Goal: Information Seeking & Learning: Learn about a topic

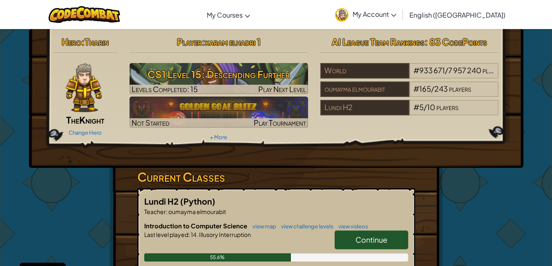
click at [344, 237] on link "Continue" at bounding box center [372, 239] width 74 height 19
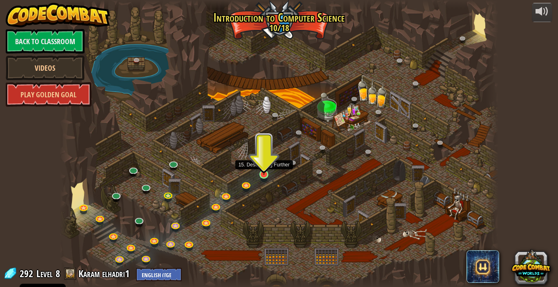
click at [262, 171] on img at bounding box center [264, 162] width 11 height 25
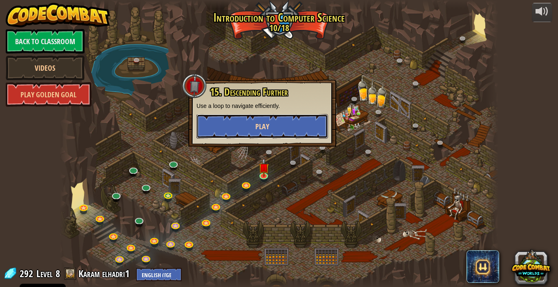
click at [274, 125] on button "Play" at bounding box center [263, 126] width 132 height 25
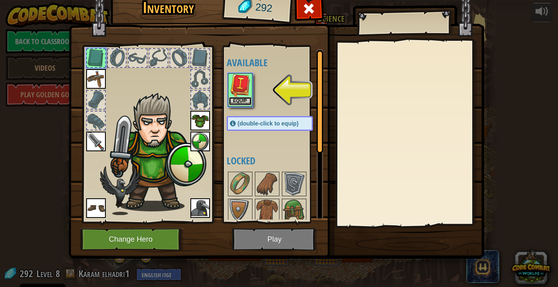
click at [246, 98] on button "Equip" at bounding box center [240, 101] width 23 height 9
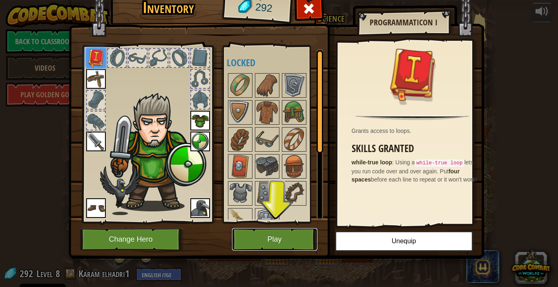
click at [267, 232] on button "Play" at bounding box center [274, 239] width 85 height 22
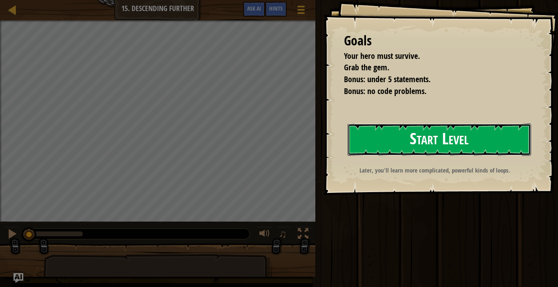
click at [401, 139] on button "Start Level" at bounding box center [439, 139] width 183 height 32
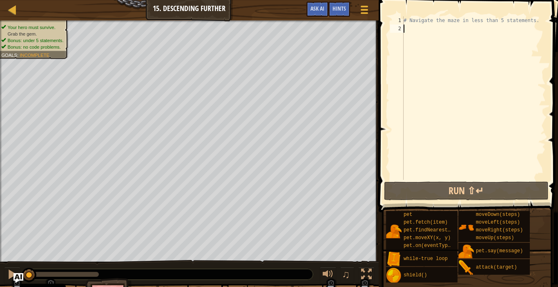
type textarea "w"
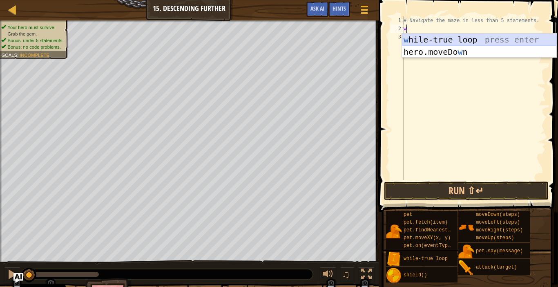
click at [420, 36] on div "w [PERSON_NAME]-true loop press enter hero.moveDo w n press enter" at bounding box center [479, 58] width 154 height 49
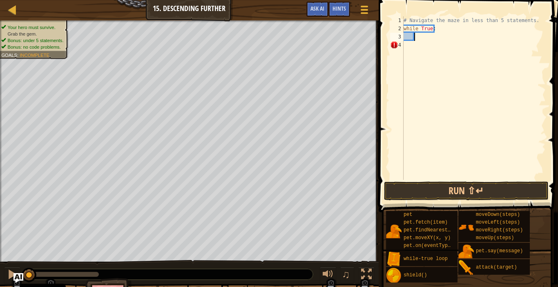
type textarea "h"
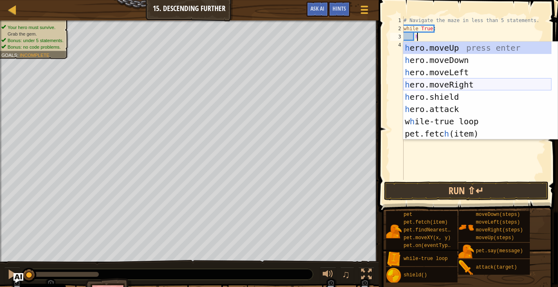
click at [449, 84] on div "h ero.moveUp press enter h ero.moveDown press enter h ero.moveLeft press enter …" at bounding box center [477, 103] width 148 height 123
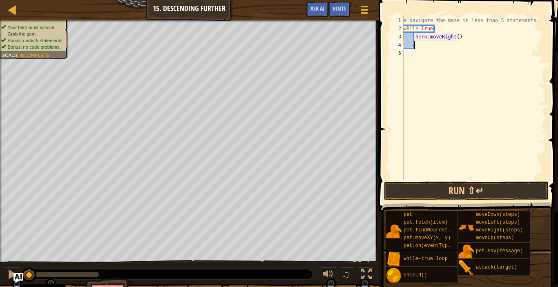
click at [455, 37] on div "# Navigate the maze in less than 5 statements. while True : hero . moveRight ( )" at bounding box center [474, 106] width 144 height 180
type textarea "hero.moveRight(2)"
click at [421, 47] on div "# Navigate the maze in less than 5 statements. while True : hero . moveRight ( …" at bounding box center [474, 106] width 144 height 180
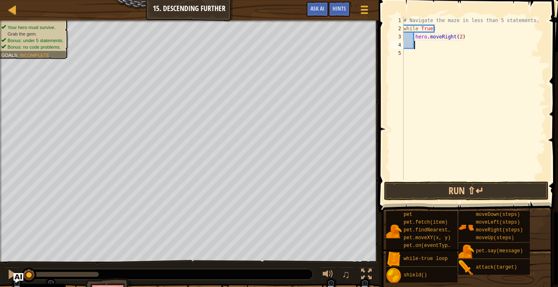
type textarea "h"
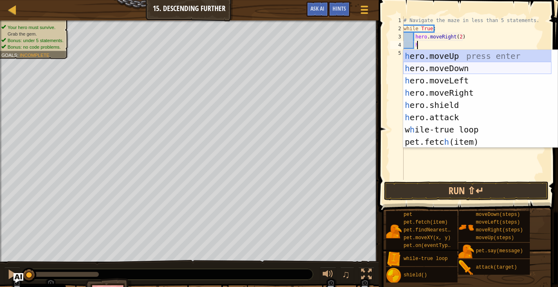
click at [447, 67] on div "h ero.moveUp press enter h ero.moveDown press enter h ero.moveLeft press enter …" at bounding box center [477, 111] width 148 height 123
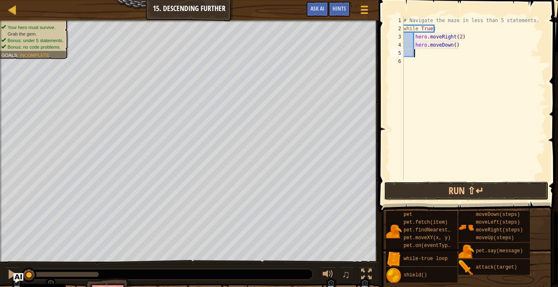
click at [461, 185] on button "Run ⇧↵" at bounding box center [466, 190] width 165 height 19
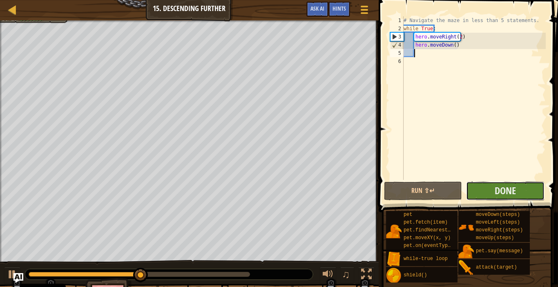
click at [523, 192] on button "Done" at bounding box center [505, 190] width 78 height 19
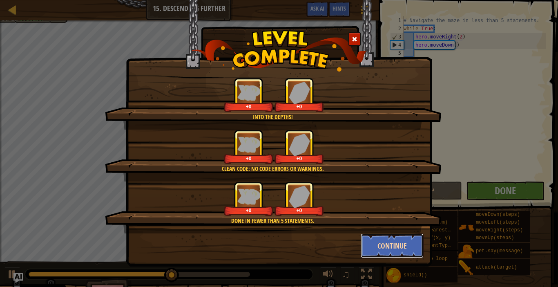
click at [393, 246] on button "Continue" at bounding box center [392, 245] width 63 height 25
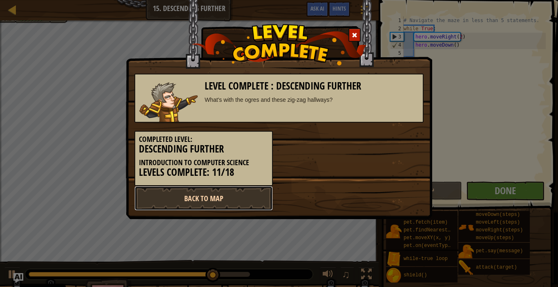
click at [203, 195] on link "Back to Map" at bounding box center [203, 198] width 139 height 25
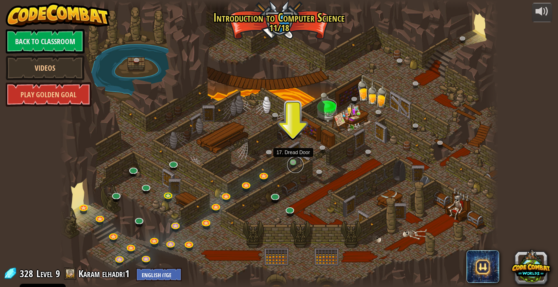
click at [295, 163] on link at bounding box center [295, 164] width 16 height 16
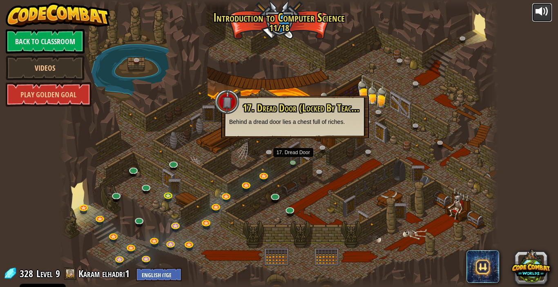
click at [541, 7] on div at bounding box center [542, 11] width 13 height 13
click at [154, 155] on div at bounding box center [279, 143] width 439 height 287
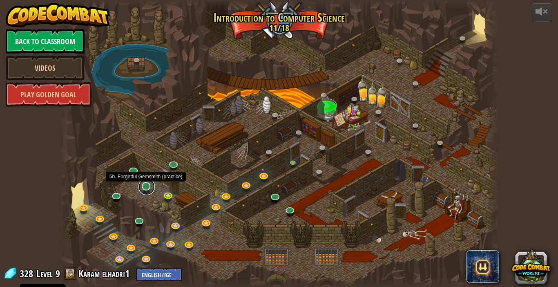
click at [143, 188] on link at bounding box center [147, 187] width 16 height 16
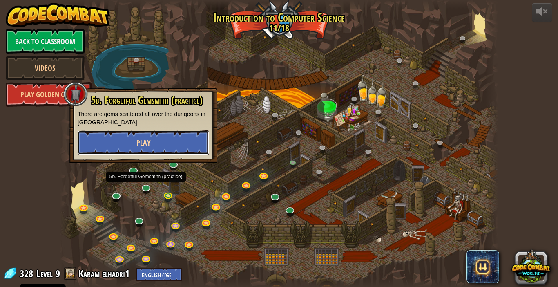
click at [154, 142] on button "Play" at bounding box center [144, 142] width 132 height 25
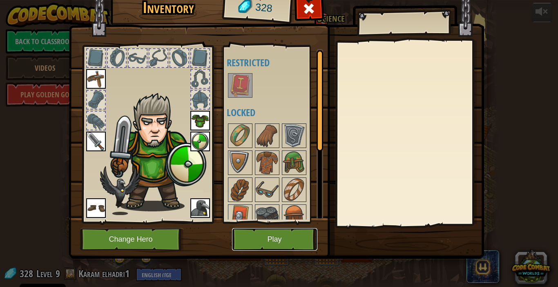
click at [270, 245] on button "Play" at bounding box center [274, 239] width 85 height 22
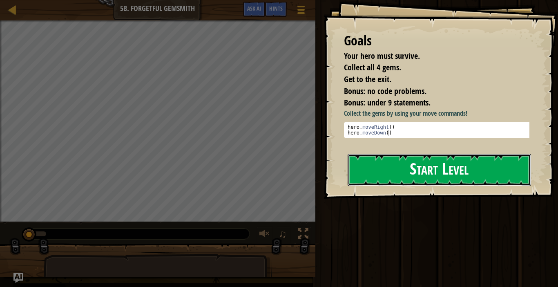
click at [379, 171] on button "Start Level" at bounding box center [439, 170] width 183 height 32
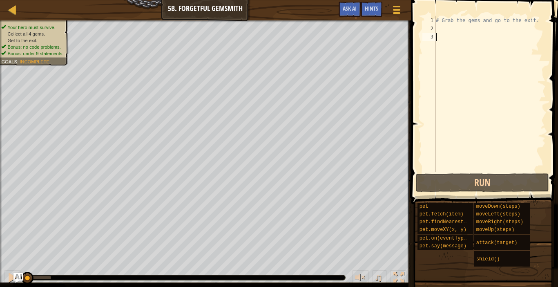
click at [443, 39] on div "# Grab the gems and go to the exit." at bounding box center [490, 102] width 112 height 172
type textarea "h"
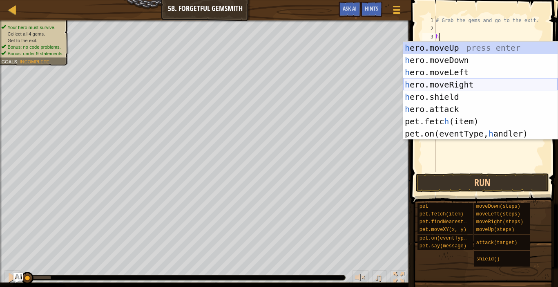
click at [459, 83] on div "h ero.moveUp press enter h ero.moveDown press enter h ero.moveLeft press enter …" at bounding box center [480, 103] width 154 height 123
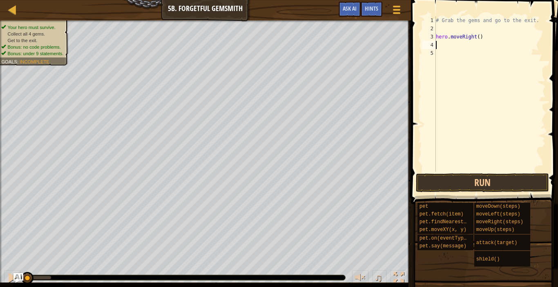
type textarea "h"
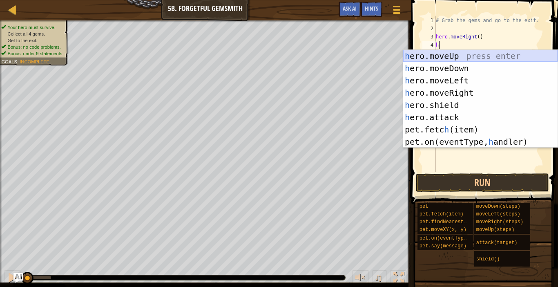
click at [456, 60] on div "h ero.moveUp press enter h ero.moveDown press enter h ero.moveLeft press enter …" at bounding box center [480, 111] width 154 height 123
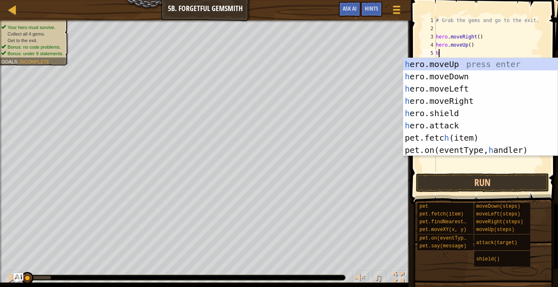
click at [477, 40] on div "# Grab the gems and go to the exit. hero . moveRight ( ) hero . moveUp ( ) h" at bounding box center [490, 102] width 112 height 172
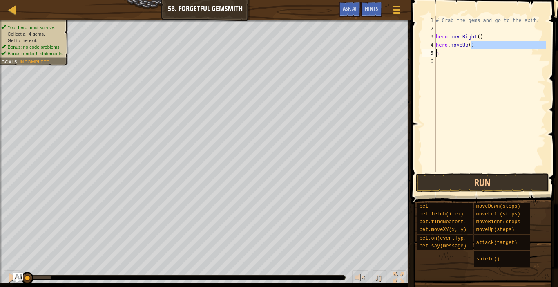
drag, startPoint x: 478, startPoint y: 47, endPoint x: 415, endPoint y: 50, distance: 63.4
click at [415, 50] on div "hero.moveRight() 1 2 3 4 5 6 # Grab the gems and go to the exit. hero . moveRig…" at bounding box center [484, 118] width 150 height 228
type textarea "hero.moveUp()h"
drag, startPoint x: 471, startPoint y: 44, endPoint x: 429, endPoint y: 49, distance: 41.9
click at [429, 49] on div "hero.moveUp()h 1 2 3 4 5 # Grab the gems and go to the exit. hero . moveRight (…" at bounding box center [483, 93] width 125 height 155
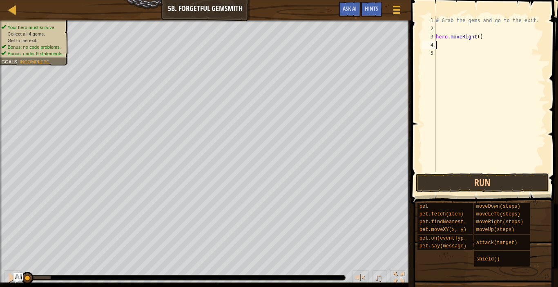
type textarea "h"
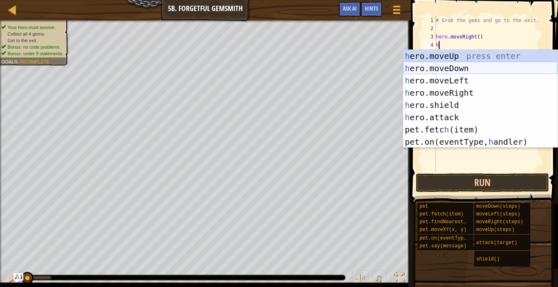
click at [444, 67] on div "h ero.moveUp press enter h ero.moveDown press enter h ero.moveLeft press enter …" at bounding box center [480, 111] width 154 height 123
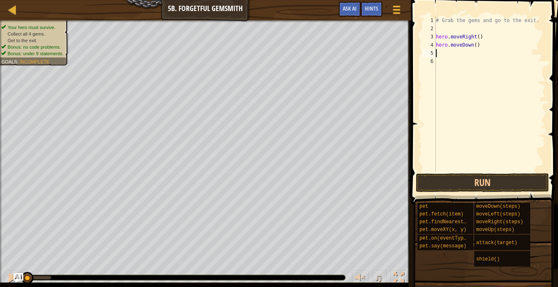
type textarea "h"
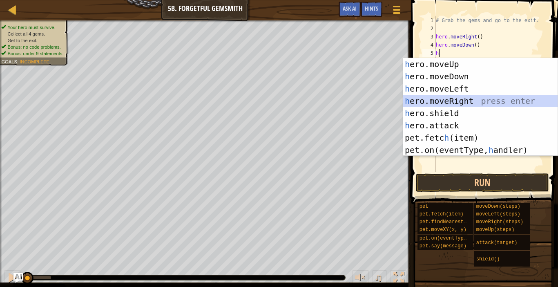
click at [440, 98] on div "h ero.moveUp press enter h ero.moveDown press enter h ero.moveLeft press enter …" at bounding box center [480, 119] width 154 height 123
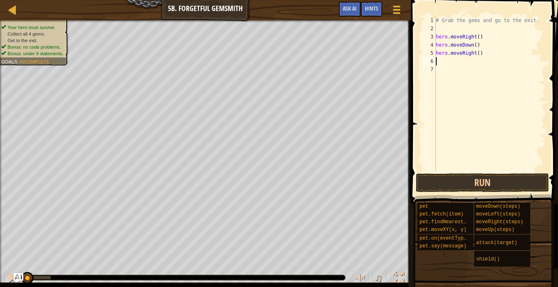
click at [476, 54] on div "# Grab the gems and go to the exit. hero . moveRight ( ) hero . moveDown ( ) he…" at bounding box center [490, 102] width 112 height 172
type textarea "hero.moveRight(2)"
click at [442, 61] on div "# Grab the gems and go to the exit. hero . moveRight ( ) hero . moveDown ( ) he…" at bounding box center [490, 102] width 112 height 172
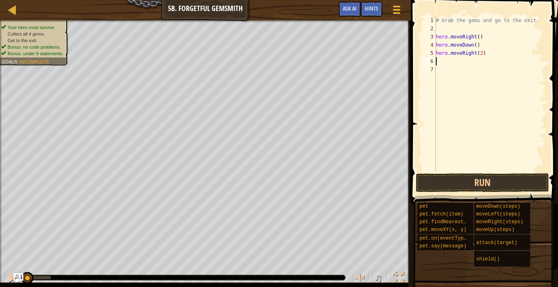
type textarea "H"
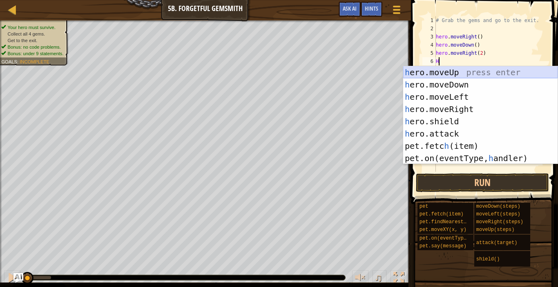
click at [447, 72] on div "h ero.moveUp press enter h ero.moveDown press enter h ero.moveLeft press enter …" at bounding box center [480, 127] width 154 height 123
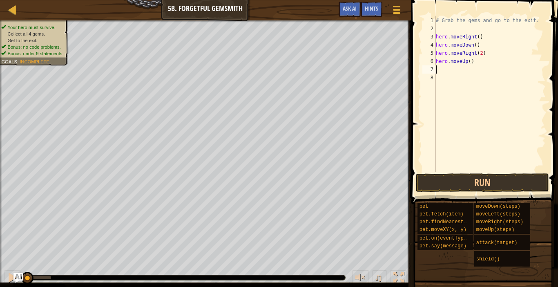
type textarea "H"
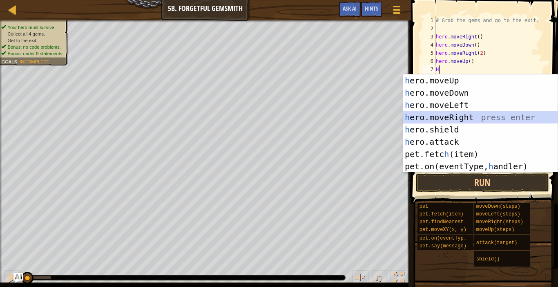
click at [455, 114] on div "h ero.moveUp press enter h ero.moveDown press enter h ero.moveLeft press enter …" at bounding box center [480, 135] width 154 height 123
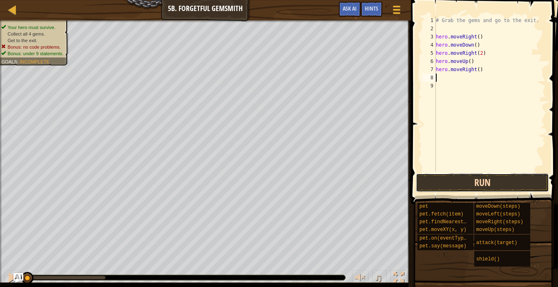
click at [467, 176] on button "Run" at bounding box center [482, 182] width 133 height 19
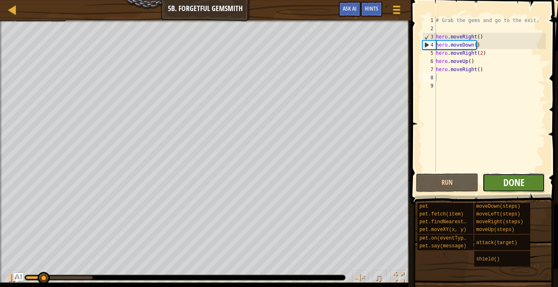
click at [506, 182] on span "Done" at bounding box center [513, 182] width 21 height 13
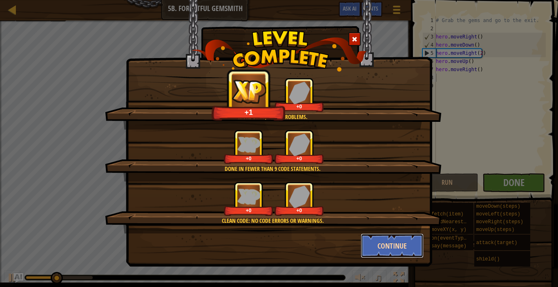
click at [375, 241] on button "Continue" at bounding box center [392, 245] width 63 height 25
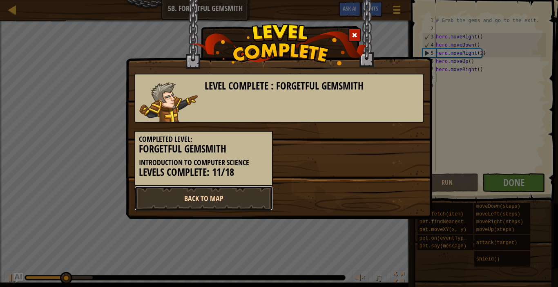
click at [250, 192] on link "Back to Map" at bounding box center [203, 198] width 139 height 25
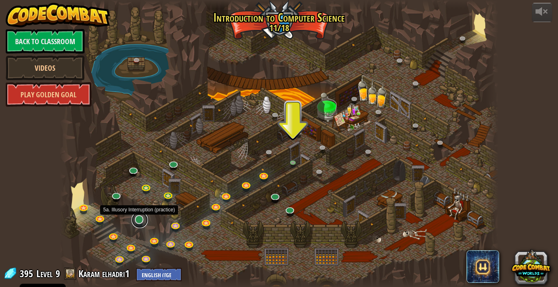
click at [138, 217] on link at bounding box center [140, 220] width 16 height 16
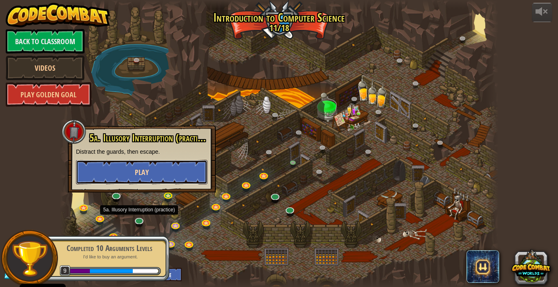
click at [193, 173] on button "Play" at bounding box center [142, 172] width 132 height 25
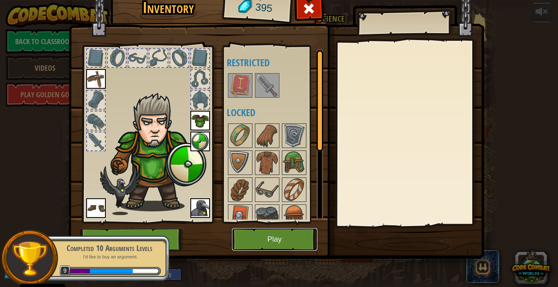
click at [253, 233] on button "Play" at bounding box center [274, 239] width 85 height 22
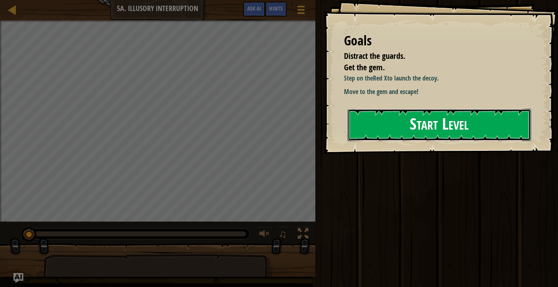
click at [395, 122] on button "Start Level" at bounding box center [439, 125] width 183 height 32
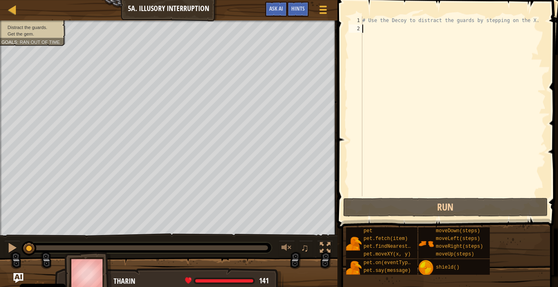
type textarea "H"
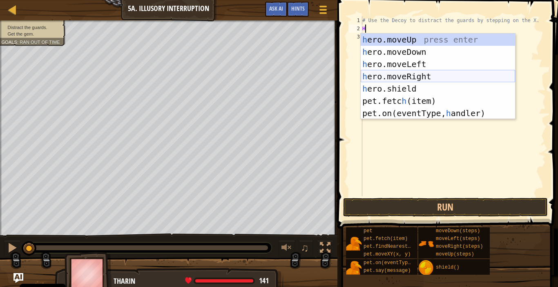
click at [389, 72] on div "h ero.moveUp press enter h ero.moveDown press enter h ero.moveLeft press enter …" at bounding box center [438, 89] width 154 height 110
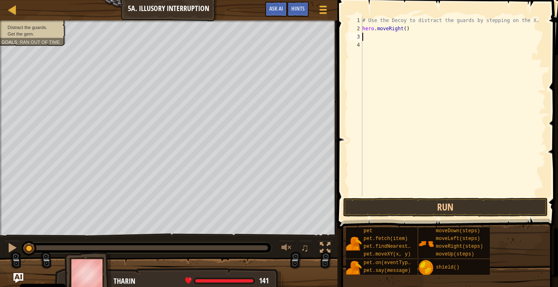
type textarea "H"
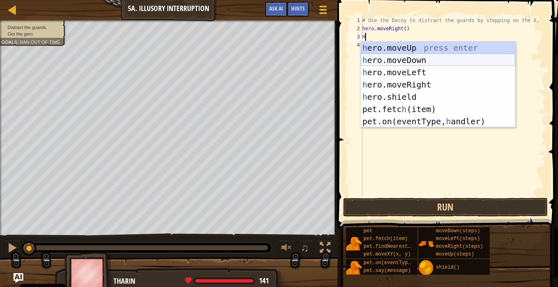
click at [408, 61] on div "h ero.moveUp press enter h ero.moveDown press enter h ero.moveLeft press enter …" at bounding box center [438, 97] width 154 height 110
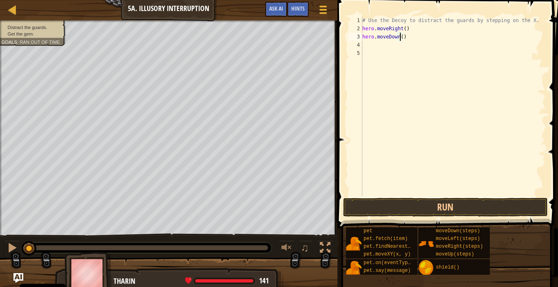
click at [400, 36] on div "# Use the Decoy to distract the guards by stepping on the X. hero . moveRight (…" at bounding box center [453, 114] width 185 height 196
type textarea "hero.moveDown(2)"
click at [373, 49] on div "# Use the Decoy to distract the guards by stepping on the X. hero . moveRight (…" at bounding box center [453, 114] width 185 height 196
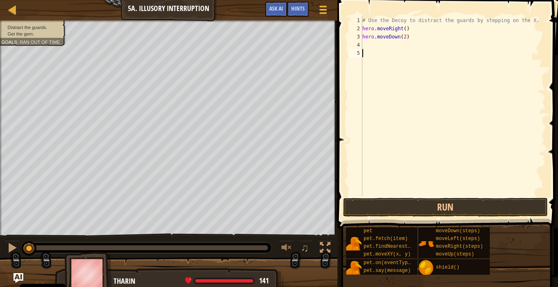
click at [374, 47] on div "# Use the Decoy to distract the guards by stepping on the X. hero . moveRight (…" at bounding box center [453, 114] width 185 height 196
type textarea "H"
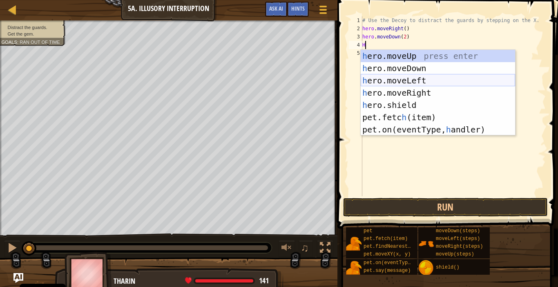
click at [392, 80] on div "h ero.moveUp press enter h ero.moveDown press enter h ero.moveLeft press enter …" at bounding box center [438, 105] width 154 height 110
type textarea "H"
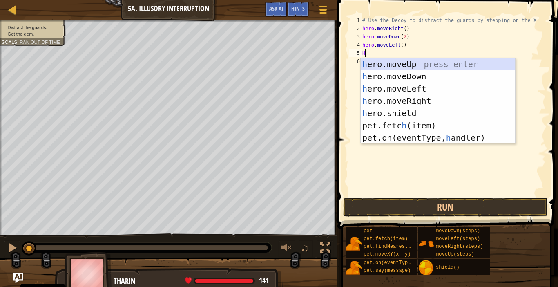
click at [400, 61] on div "h ero.moveUp press enter h ero.moveDown press enter h ero.moveLeft press enter …" at bounding box center [438, 113] width 154 height 110
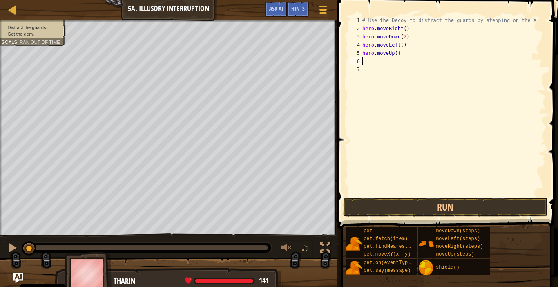
click at [394, 54] on div "# Use the Decoy to distract the guards by stepping on the X. hero . moveRight (…" at bounding box center [453, 114] width 185 height 196
type textarea "hero.moveUp(2)"
click at [380, 63] on div "# Use the Decoy to distract the guards by stepping on the X. hero . moveRight (…" at bounding box center [453, 114] width 185 height 196
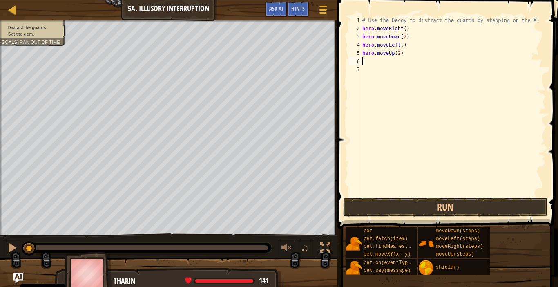
type textarea "H"
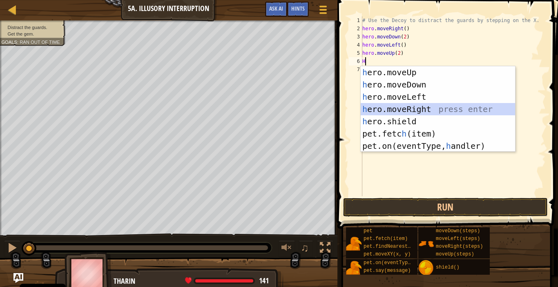
click at [404, 105] on div "h ero.moveUp press enter h ero.moveDown press enter h ero.moveLeft press enter …" at bounding box center [438, 121] width 154 height 110
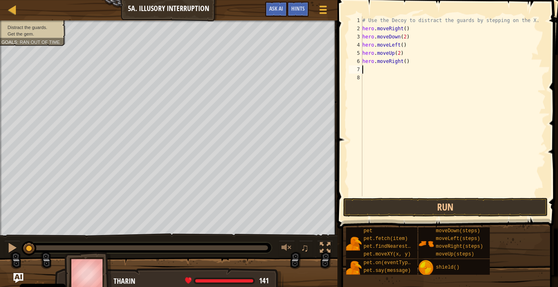
click at [402, 62] on div "# Use the Decoy to distract the guards by stepping on the X. hero . moveRight (…" at bounding box center [453, 114] width 185 height 196
type textarea "hero.moveRight(3)"
click at [461, 203] on button "Run" at bounding box center [445, 207] width 205 height 19
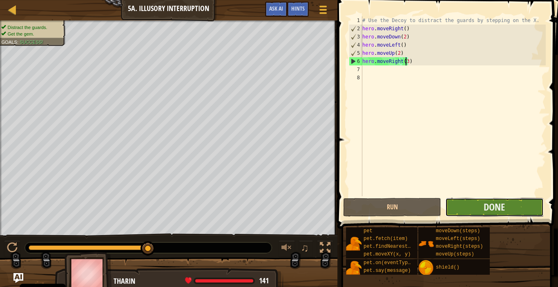
click at [508, 208] on button "Done" at bounding box center [494, 207] width 98 height 19
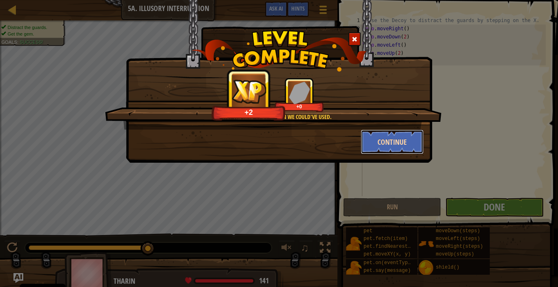
click at [411, 141] on button "Continue" at bounding box center [392, 142] width 63 height 25
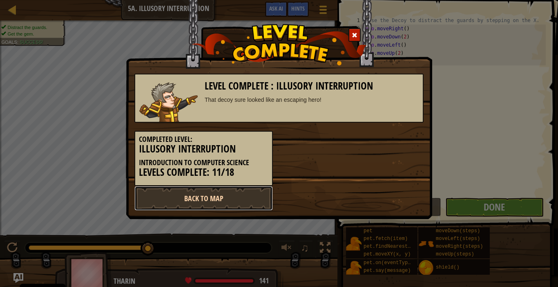
click at [237, 193] on link "Back to Map" at bounding box center [203, 198] width 139 height 25
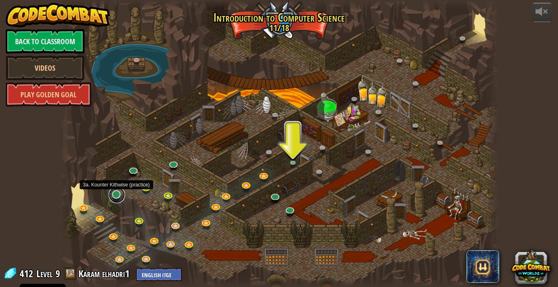
click at [115, 192] on link at bounding box center [117, 195] width 16 height 16
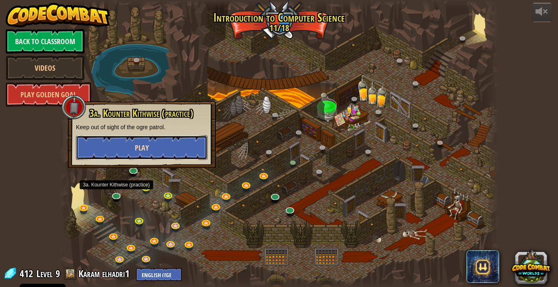
click at [129, 149] on button "Play" at bounding box center [142, 147] width 132 height 25
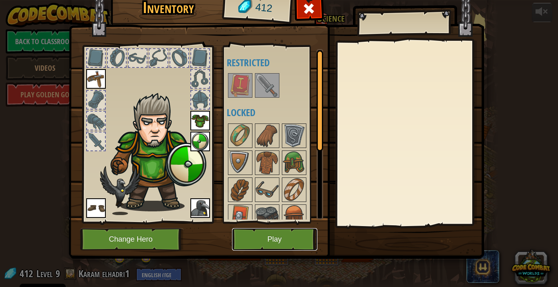
click at [245, 238] on button "Play" at bounding box center [274, 239] width 85 height 22
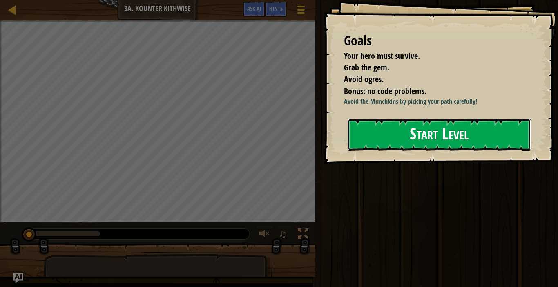
click at [387, 151] on button "Start Level" at bounding box center [439, 134] width 183 height 32
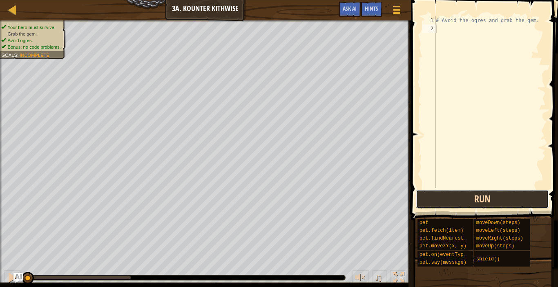
click at [445, 192] on button "Run" at bounding box center [482, 199] width 133 height 19
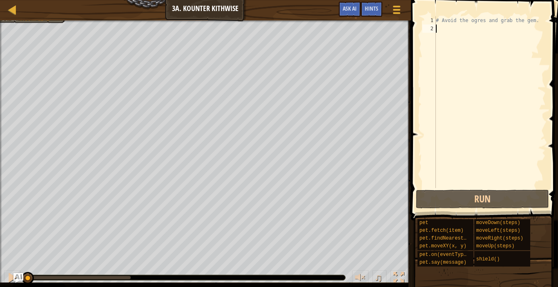
drag, startPoint x: 132, startPoint y: 277, endPoint x: 8, endPoint y: 268, distance: 124.1
click at [9, 265] on div "♫" at bounding box center [205, 275] width 411 height 25
type textarea "H"
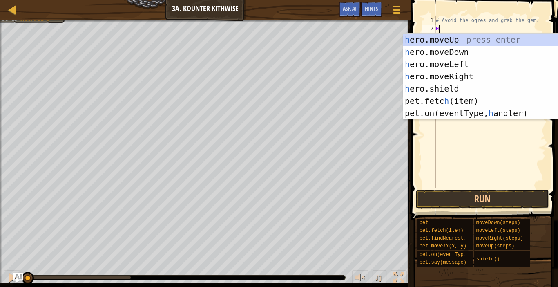
scroll to position [4, 0]
click at [466, 52] on div "h ero.moveUp press enter h ero.moveDown press enter h ero.moveLeft press enter …" at bounding box center [480, 89] width 154 height 110
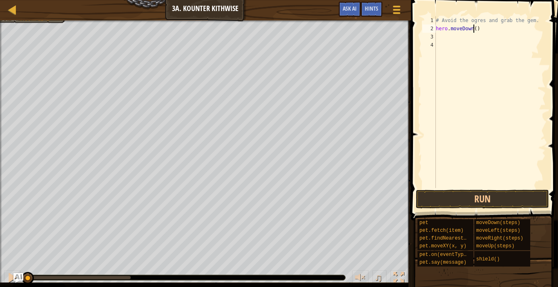
click at [474, 29] on div "# Avoid the ogres and grab the gem. hero . moveDown ( )" at bounding box center [490, 110] width 112 height 188
type textarea "hero.moveDown(2)"
click at [442, 40] on div "# Avoid the ogres and grab the gem. hero . moveDown ( 2 )" at bounding box center [490, 110] width 112 height 188
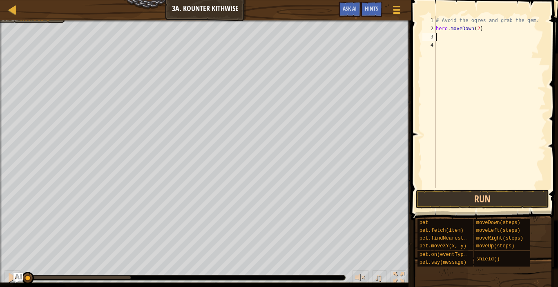
type textarea "H"
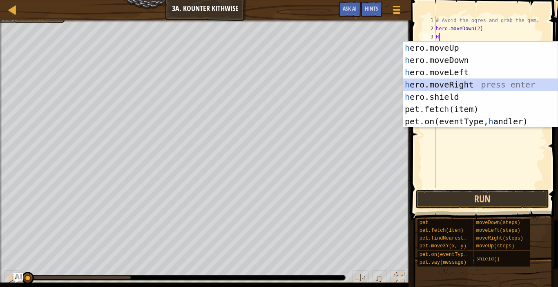
click at [443, 80] on div "h ero.moveUp press enter h ero.moveDown press enter h ero.moveLeft press enter …" at bounding box center [480, 97] width 154 height 110
type textarea "H"
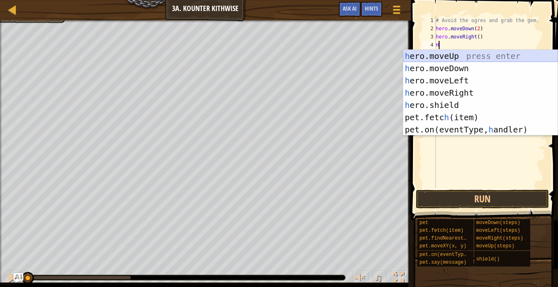
click at [447, 54] on div "h ero.moveUp press enter h ero.moveDown press enter h ero.moveLeft press enter …" at bounding box center [480, 105] width 154 height 110
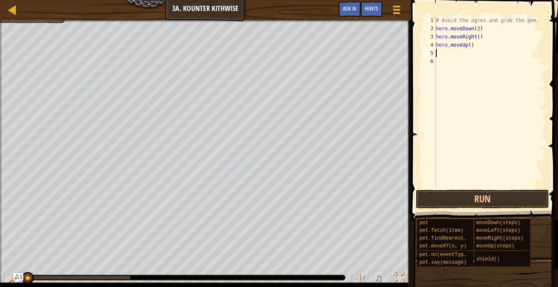
type textarea "H"
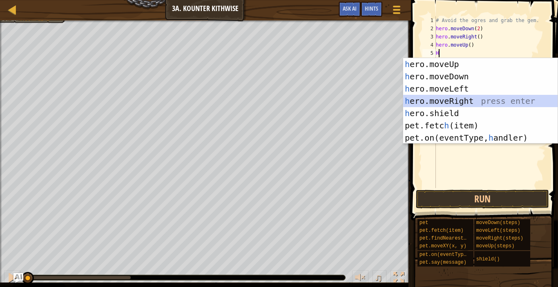
click at [449, 98] on div "h ero.moveUp press enter h ero.moveDown press enter h ero.moveLeft press enter …" at bounding box center [480, 113] width 154 height 110
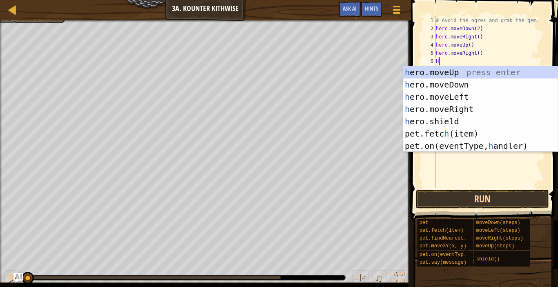
type textarea "H"
click at [461, 199] on button "Run" at bounding box center [482, 199] width 133 height 19
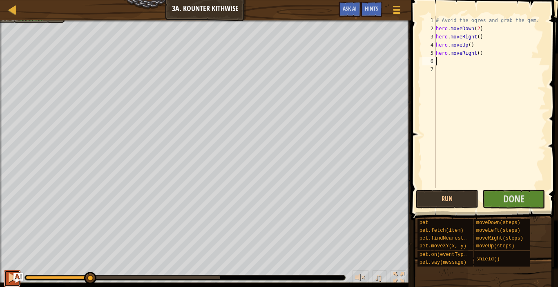
click at [10, 265] on div at bounding box center [12, 277] width 11 height 11
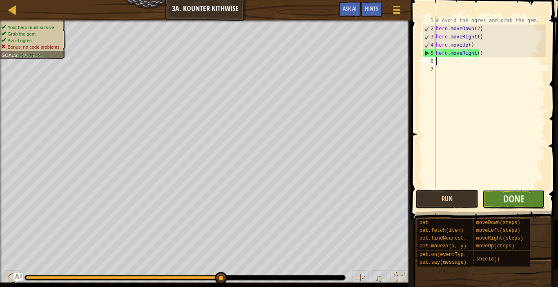
click at [501, 200] on button "Done" at bounding box center [514, 199] width 63 height 19
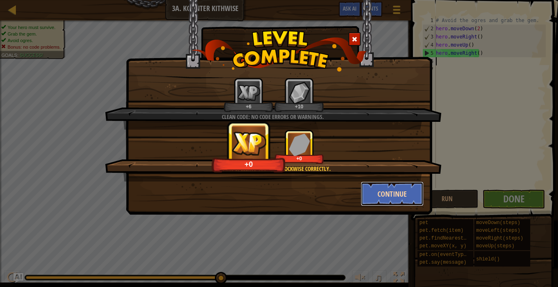
click at [387, 193] on button "Continue" at bounding box center [392, 193] width 63 height 25
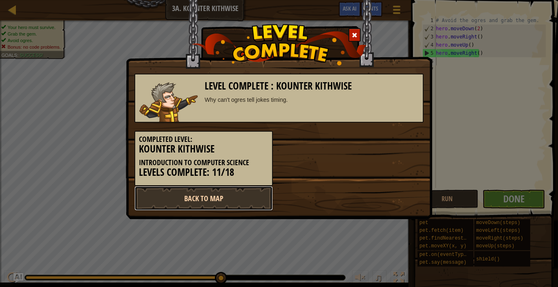
click at [238, 206] on link "Back to Map" at bounding box center [203, 198] width 139 height 25
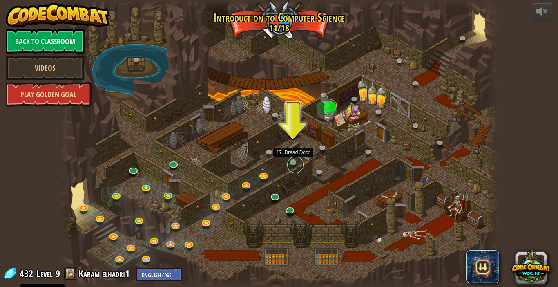
click at [295, 159] on link at bounding box center [295, 164] width 16 height 16
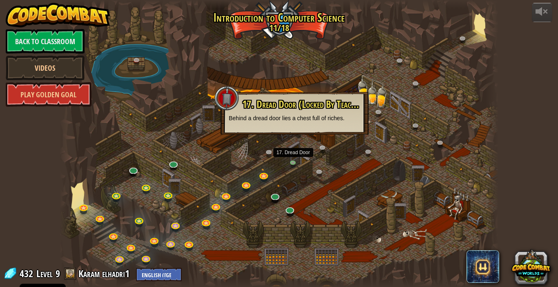
click at [293, 157] on div at bounding box center [279, 143] width 439 height 287
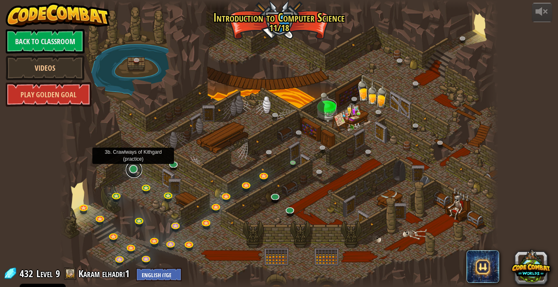
click at [133, 168] on link at bounding box center [134, 169] width 16 height 16
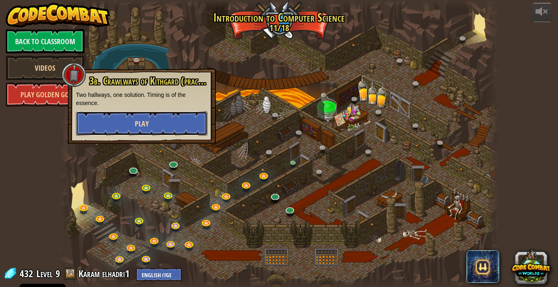
click at [162, 121] on button "Play" at bounding box center [142, 123] width 132 height 25
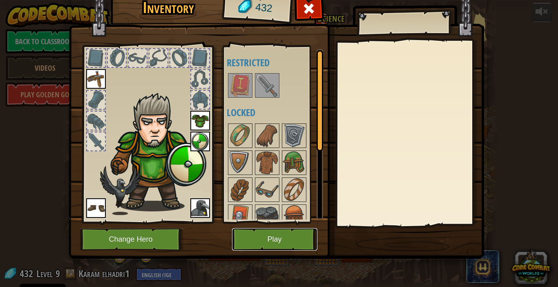
click at [275, 241] on button "Play" at bounding box center [274, 239] width 85 height 22
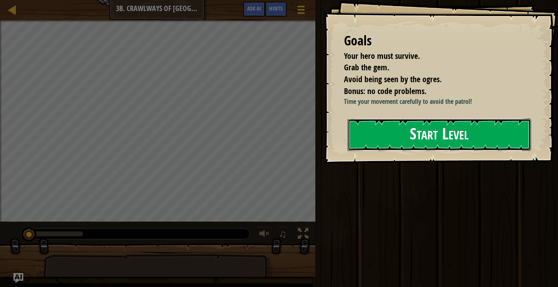
click at [372, 129] on button "Start Level" at bounding box center [439, 134] width 183 height 32
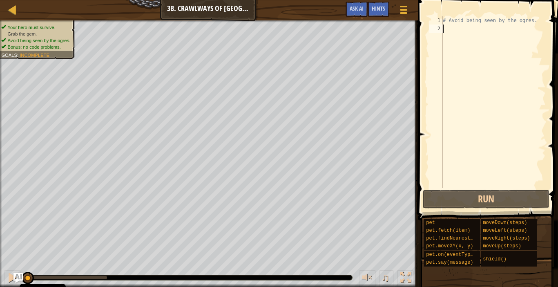
type textarea "G"
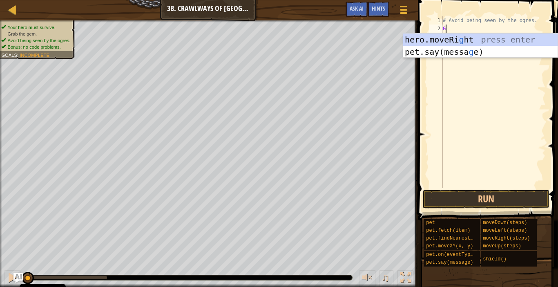
scroll to position [4, 0]
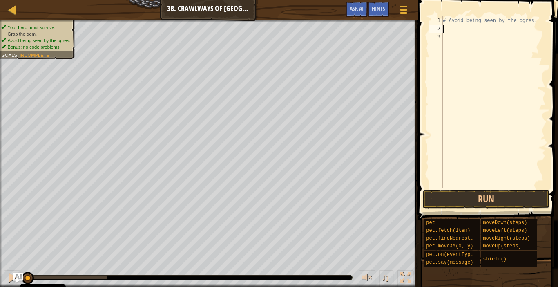
type textarea "H"
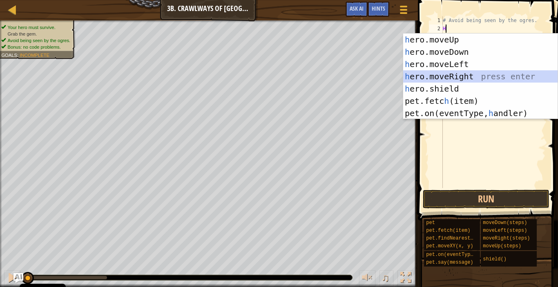
click at [450, 81] on div "h ero.moveUp press enter h ero.moveDown press enter h ero.moveLeft press enter …" at bounding box center [480, 89] width 154 height 110
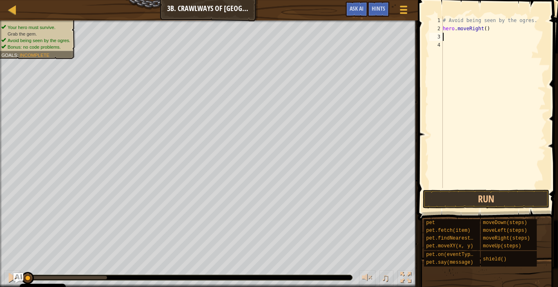
type textarea "H"
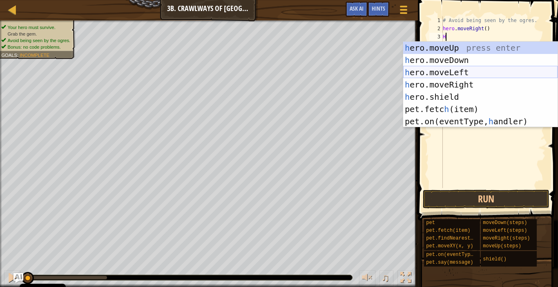
click at [447, 70] on div "h ero.moveUp press enter h ero.moveDown press enter h ero.moveLeft press enter …" at bounding box center [480, 97] width 154 height 110
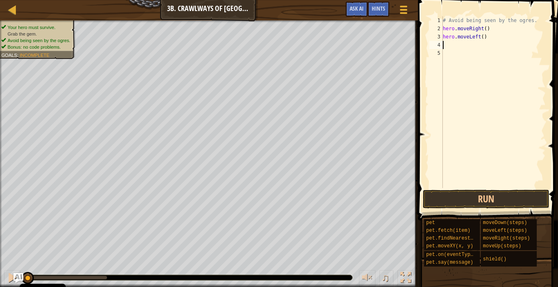
type textarea "H"
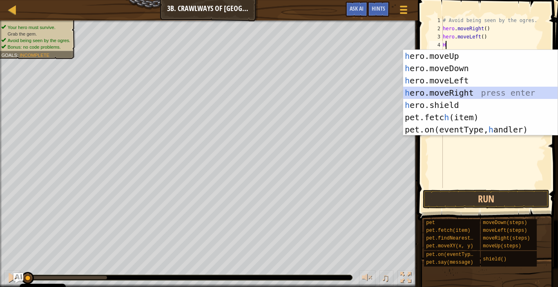
click at [459, 88] on div "h ero.moveUp press enter h ero.moveDown press enter h ero.moveLeft press enter …" at bounding box center [480, 105] width 154 height 110
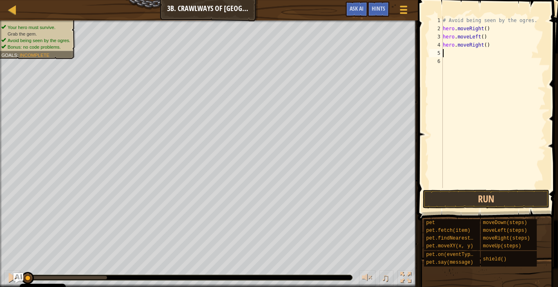
type textarea "H"
click at [483, 45] on div "# Avoid being seen by the ogres. hero . moveRight ( ) hero . moveLeft ( ) hero …" at bounding box center [493, 110] width 105 height 188
type textarea "hero.moveRight(2)"
click at [472, 194] on button "Run" at bounding box center [486, 199] width 127 height 19
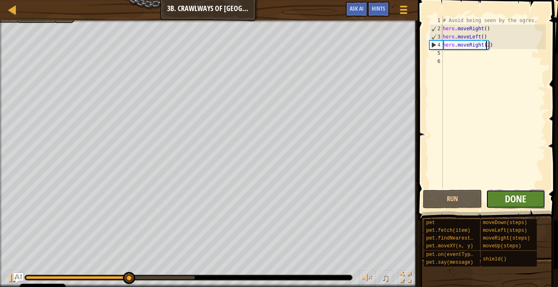
click at [509, 199] on span "Done" at bounding box center [515, 198] width 21 height 13
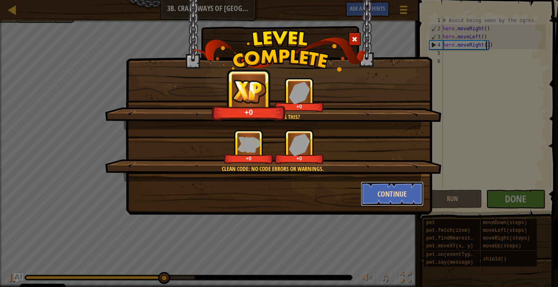
click at [384, 187] on button "Continue" at bounding box center [392, 193] width 63 height 25
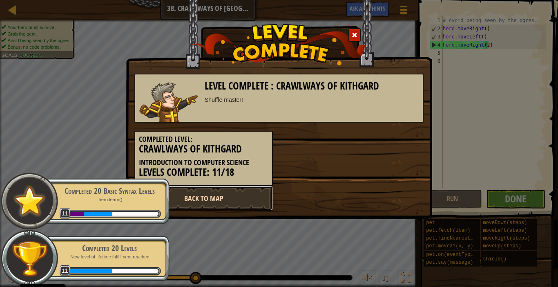
click at [221, 197] on link "Back to Map" at bounding box center [203, 198] width 139 height 25
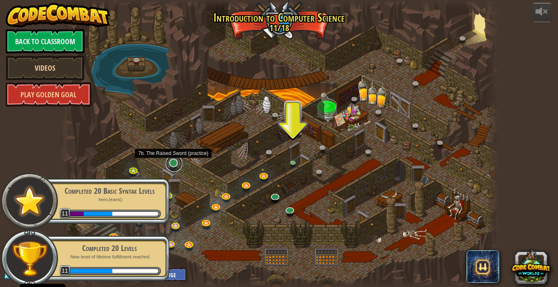
click at [170, 165] on link at bounding box center [174, 163] width 16 height 16
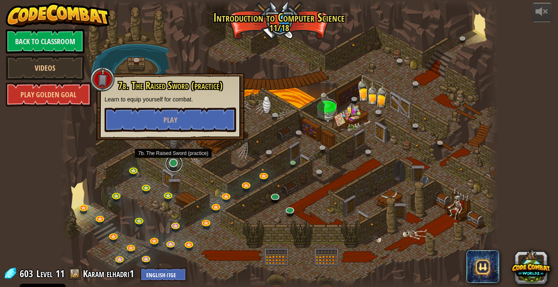
click at [176, 165] on link at bounding box center [174, 163] width 16 height 16
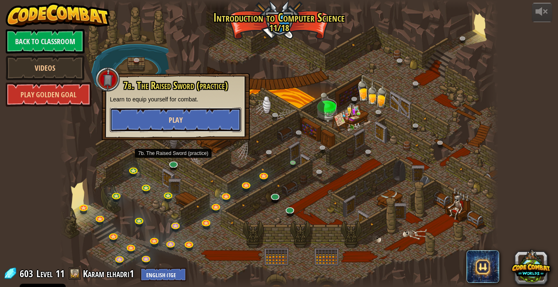
click at [197, 125] on button "Play" at bounding box center [176, 119] width 132 height 25
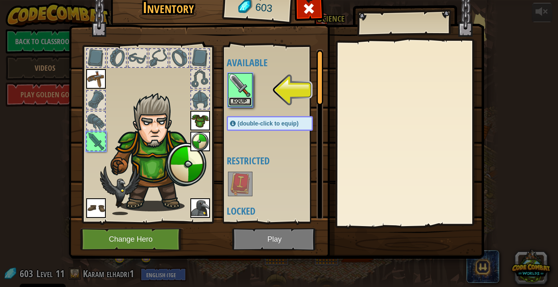
drag, startPoint x: 246, startPoint y: 99, endPoint x: 249, endPoint y: 124, distance: 25.1
click at [246, 100] on button "Equip" at bounding box center [240, 101] width 23 height 9
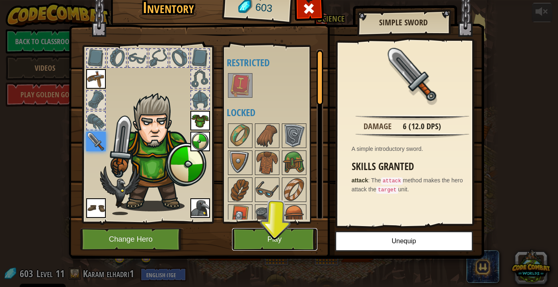
click at [274, 238] on button "Play" at bounding box center [274, 239] width 85 height 22
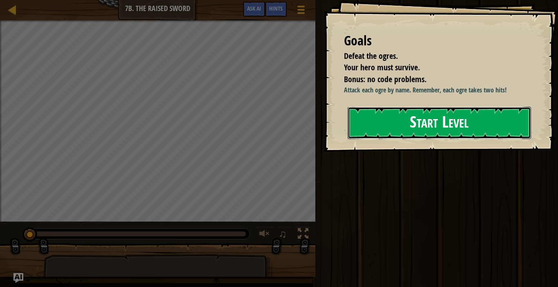
click at [401, 125] on button "Start Level" at bounding box center [439, 123] width 183 height 32
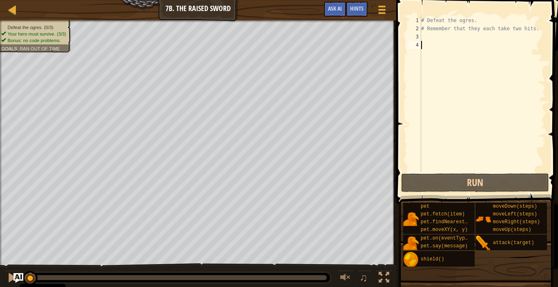
click at [436, 34] on div "# Defeat the ogres. # Remember that they each take two hits." at bounding box center [483, 102] width 126 height 172
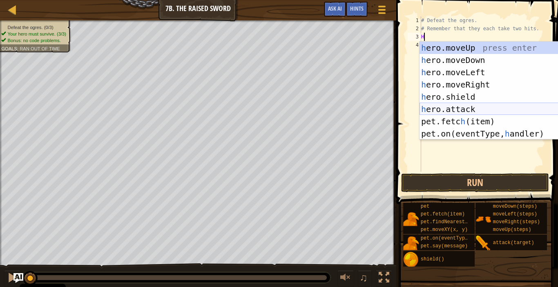
click at [450, 104] on div "h ero.moveUp press enter h ero.moveDown press enter h ero.moveLeft press enter …" at bounding box center [497, 103] width 154 height 123
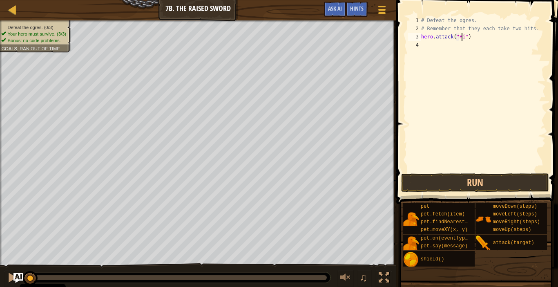
scroll to position [4, 3]
drag, startPoint x: 476, startPoint y: 32, endPoint x: 470, endPoint y: 39, distance: 8.7
click at [470, 39] on div "# Defeat the ogres. # Remember that they each take two hits. hero . attack ( "R…" at bounding box center [483, 102] width 126 height 172
click at [479, 40] on div "# Defeat the ogres. # Remember that they each take two hits. hero . attack ( "R…" at bounding box center [483, 93] width 126 height 155
drag, startPoint x: 418, startPoint y: 36, endPoint x: 429, endPoint y: 36, distance: 11.0
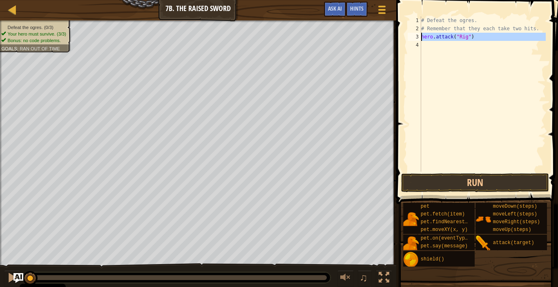
click at [429, 36] on div "hero.attack("Rig") 1 2 3 4 # Defeat the ogres. # Remember that they each take t…" at bounding box center [476, 93] width 140 height 155
type textarea "hero.attack("Rig")"
click at [423, 46] on div "# Defeat the ogres. # Remember that they each take two hits. hero . attack ( "R…" at bounding box center [483, 93] width 126 height 155
paste textarea "H"
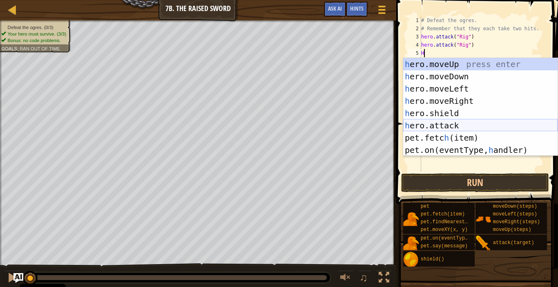
click at [438, 124] on div "h ero.moveUp press enter h ero.moveDown press enter h ero.moveLeft press enter …" at bounding box center [480, 119] width 154 height 123
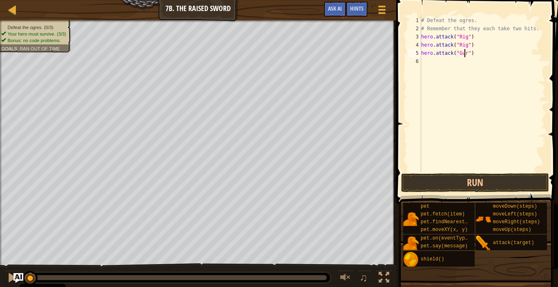
scroll to position [4, 4]
type textarea "hero.attack("Gurt")"
drag, startPoint x: 477, startPoint y: 55, endPoint x: 412, endPoint y: 56, distance: 65.0
click at [412, 56] on div "hero.attack("Gurt") 1 2 3 4 5 6 # Defeat the ogres. # Remember that they each t…" at bounding box center [476, 93] width 140 height 155
click at [431, 61] on div "# Defeat the ogres. # Remember that they each take two hits. hero . attack ( "R…" at bounding box center [483, 102] width 126 height 172
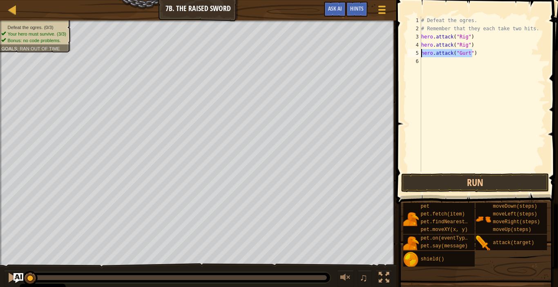
scroll to position [4, 0]
paste textarea "hero.attack("Gurt")"
type textarea "hero.attack("Gurt")"
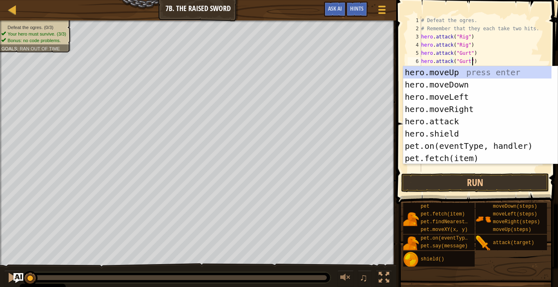
click at [489, 52] on div "# Defeat the ogres. # Remember that they each take two hits. hero . attack ( "R…" at bounding box center [483, 102] width 126 height 172
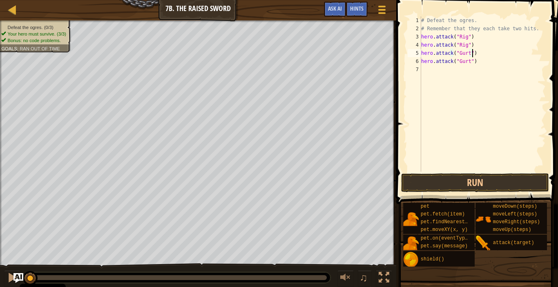
click at [428, 71] on div "# Defeat the ogres. # Remember that they each take two hits. hero . attack ( "R…" at bounding box center [483, 102] width 126 height 172
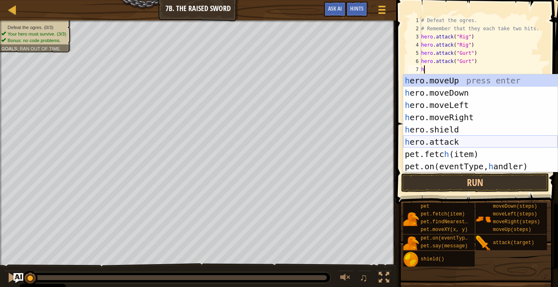
click at [442, 141] on div "h ero.moveUp press enter h ero.moveDown press enter h ero.moveLeft press enter …" at bounding box center [480, 135] width 154 height 123
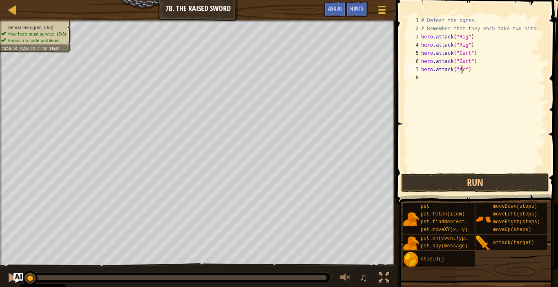
scroll to position [4, 3]
type textarea "hero.attack("Ack")"
drag, startPoint x: 475, startPoint y: 71, endPoint x: 413, endPoint y: 72, distance: 62.1
click at [413, 72] on div "hero.attack("Ack") 1 2 3 4 5 6 7 8 # Defeat the ogres. # Remember that they eac…" at bounding box center [476, 93] width 140 height 155
click at [435, 82] on div "# Defeat the ogres. # Remember that they each take two hits. hero . attack ( "R…" at bounding box center [483, 102] width 126 height 172
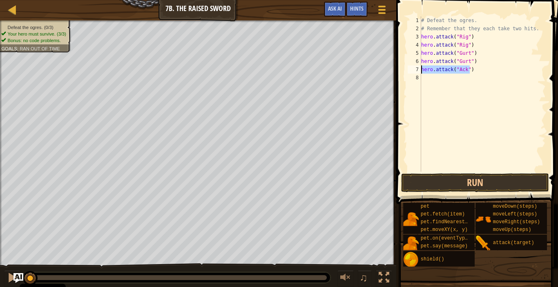
scroll to position [4, 0]
paste textarea "hero.attack("Ack")"
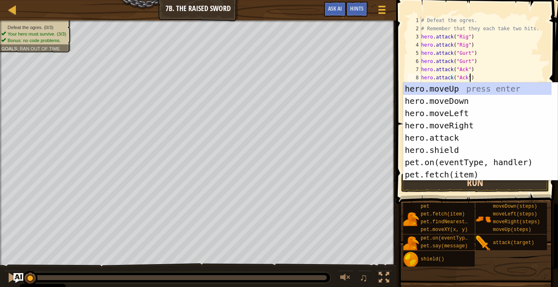
type textarea "hero.attack("Ack")"
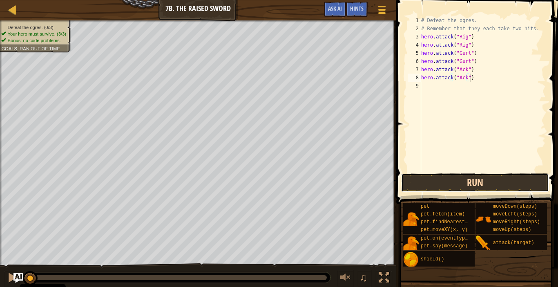
click at [473, 185] on button "Run" at bounding box center [474, 182] width 147 height 19
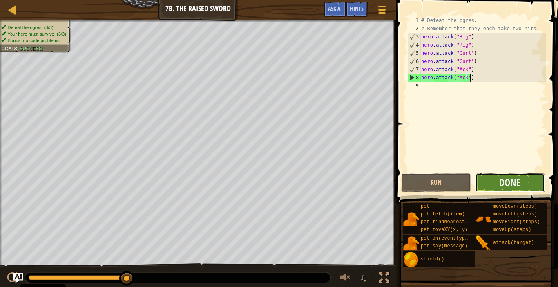
click at [489, 180] on button "Done" at bounding box center [510, 182] width 70 height 19
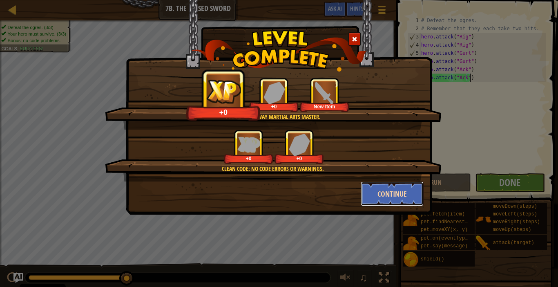
click at [385, 194] on button "Continue" at bounding box center [392, 193] width 63 height 25
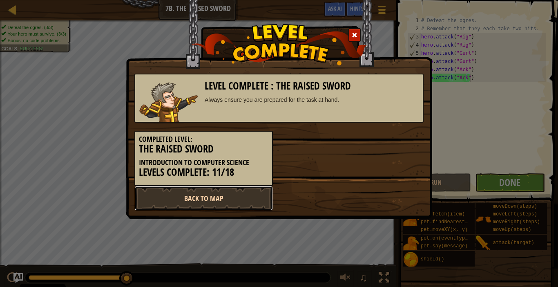
click at [232, 206] on link "Back to Map" at bounding box center [203, 198] width 139 height 25
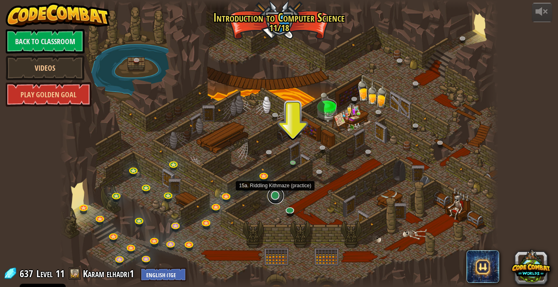
click at [274, 195] on link at bounding box center [276, 196] width 16 height 16
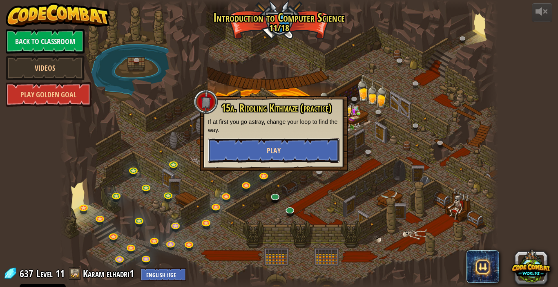
click at [296, 151] on button "Play" at bounding box center [274, 150] width 132 height 25
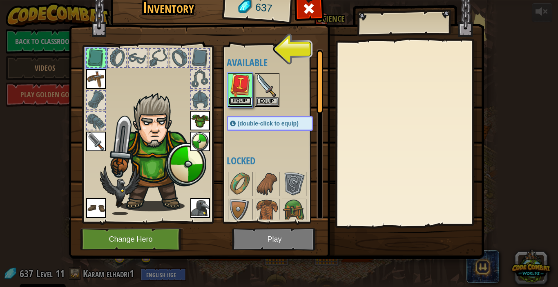
click at [246, 103] on button "Equip" at bounding box center [240, 101] width 23 height 9
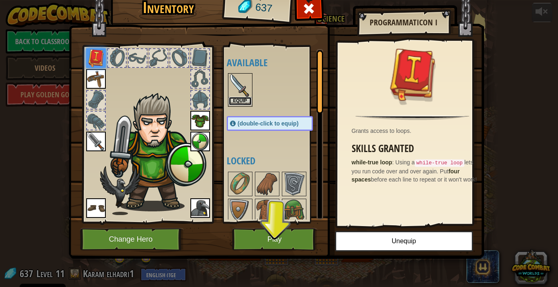
click at [241, 99] on button "Equip" at bounding box center [240, 101] width 23 height 9
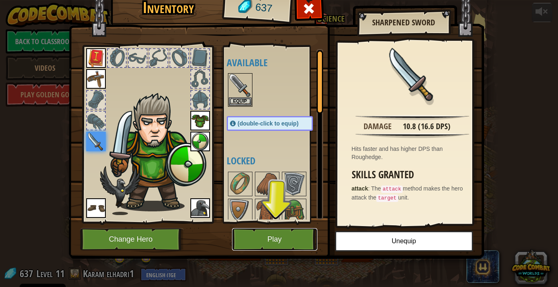
click at [278, 233] on button "Play" at bounding box center [274, 239] width 85 height 22
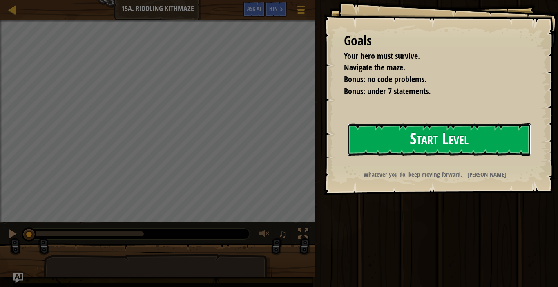
drag, startPoint x: 374, startPoint y: 136, endPoint x: 364, endPoint y: 144, distance: 12.9
click at [374, 136] on button "Start Level" at bounding box center [439, 139] width 183 height 32
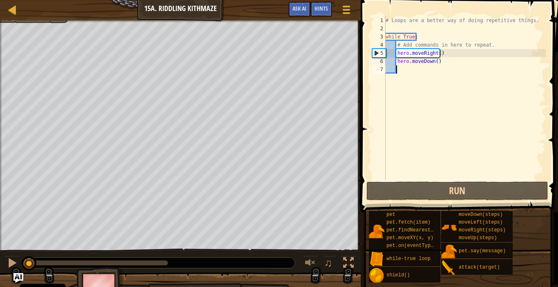
drag, startPoint x: 144, startPoint y: 259, endPoint x: 16, endPoint y: 255, distance: 127.5
click at [16, 255] on div "♫" at bounding box center [180, 260] width 361 height 25
click at [13, 260] on div at bounding box center [12, 262] width 11 height 11
click at [393, 82] on div "# Loops are a better way of doing repetitive things. while True : # Add command…" at bounding box center [465, 106] width 162 height 180
type textarea "g"
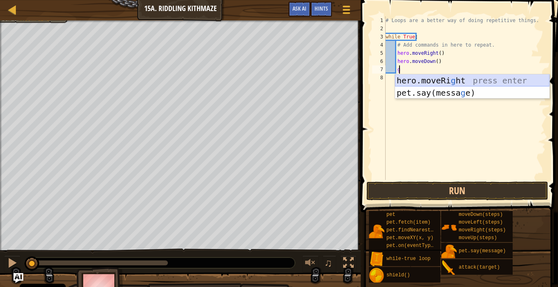
scroll to position [4, 0]
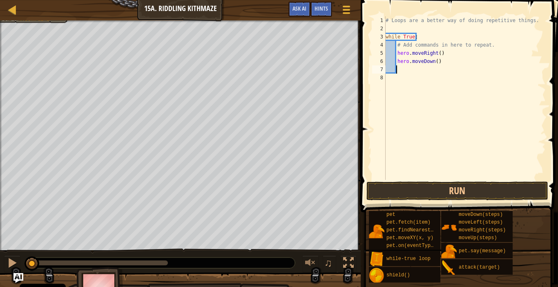
type textarea "h"
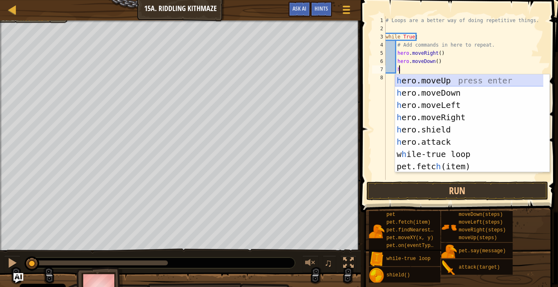
scroll to position [4, 1]
click at [429, 115] on div "h ero.moveUp press enter h ero.moveDown press enter h ero.moveLeft press enter …" at bounding box center [472, 135] width 154 height 123
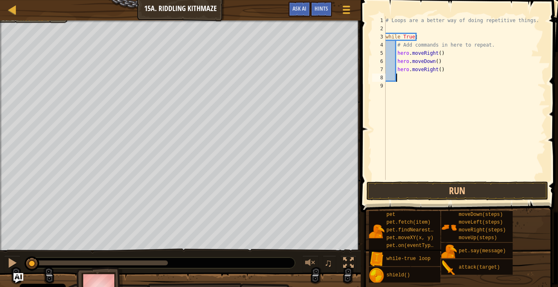
scroll to position [4, 0]
click at [436, 69] on div "# Loops are a better way of doing repetitive things. while True : # Add command…" at bounding box center [465, 106] width 162 height 180
type textarea "hero.moveRight(2)"
click at [403, 80] on div "# Loops are a better way of doing repetitive things. while True : # Add command…" at bounding box center [465, 106] width 162 height 180
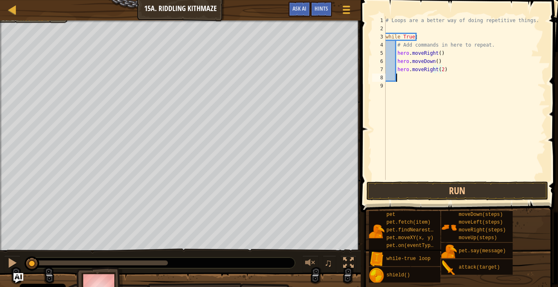
scroll to position [4, 0]
type textarea "h"
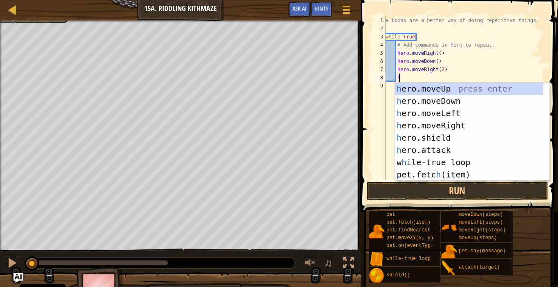
scroll to position [4, 1]
click at [421, 93] on div "h ero.moveUp press enter h ero.moveDown press enter h ero.moveLeft press enter …" at bounding box center [469, 144] width 148 height 123
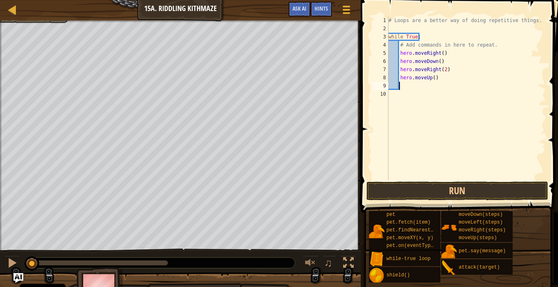
scroll to position [4, 0]
click at [422, 182] on button "Run" at bounding box center [457, 190] width 182 height 19
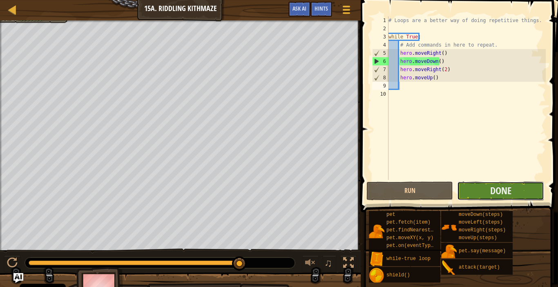
click at [487, 199] on button "Done" at bounding box center [500, 190] width 87 height 19
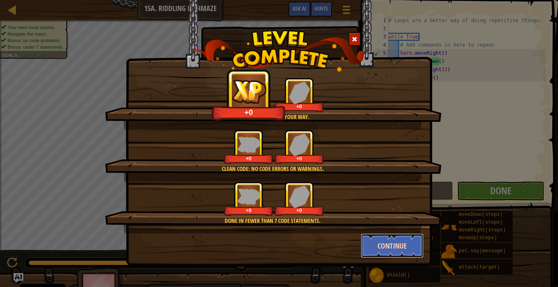
click at [389, 236] on button "Continue" at bounding box center [392, 245] width 63 height 25
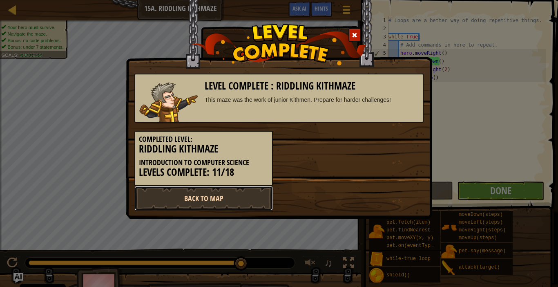
click at [252, 196] on link "Back to Map" at bounding box center [203, 198] width 139 height 25
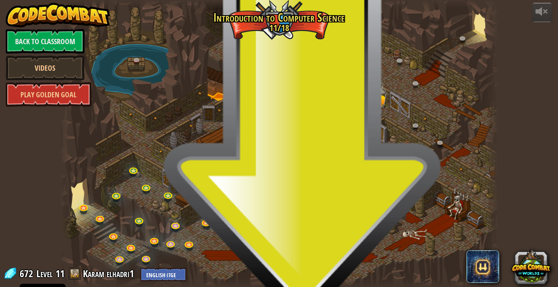
click at [288, 206] on link at bounding box center [290, 209] width 16 height 16
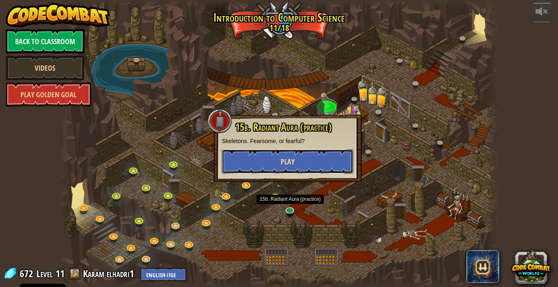
click at [287, 159] on span "Play" at bounding box center [288, 161] width 14 height 10
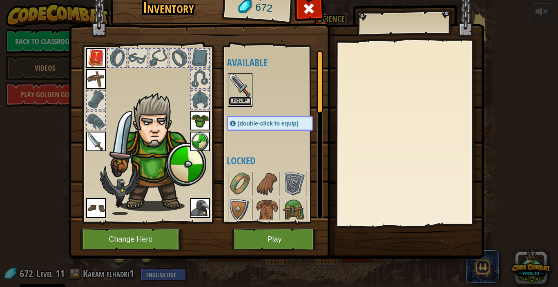
click at [230, 100] on button "Equip" at bounding box center [240, 101] width 23 height 9
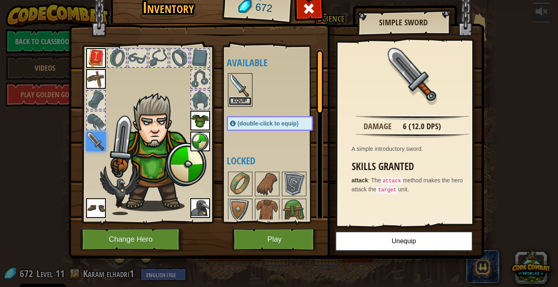
click at [250, 104] on button "Equip" at bounding box center [240, 101] width 23 height 9
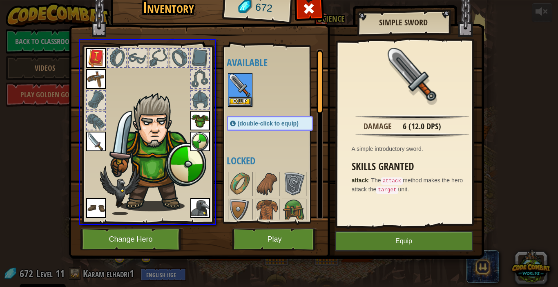
drag, startPoint x: 241, startPoint y: 80, endPoint x: 289, endPoint y: 108, distance: 55.7
click at [289, 108] on div "Inventory 672 Available Equip Equip Equip Equip Equip Equip Equip Equip (double…" at bounding box center [279, 143] width 558 height 287
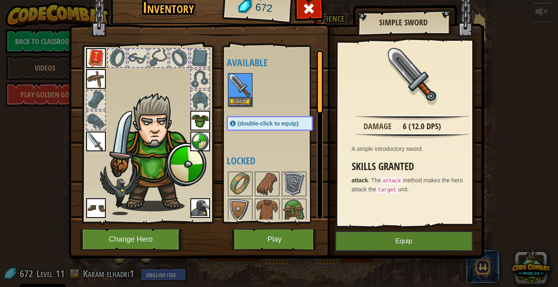
click at [238, 73] on div at bounding box center [278, 90] width 103 height 36
click at [271, 81] on div at bounding box center [278, 90] width 103 height 36
click at [273, 231] on button "Play" at bounding box center [274, 239] width 85 height 22
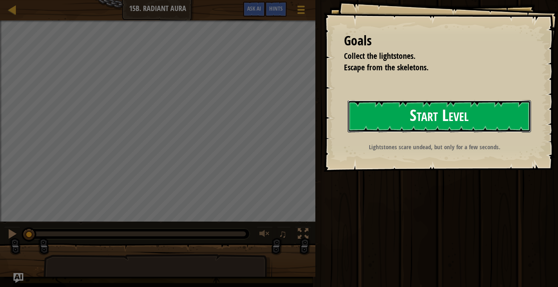
click at [391, 117] on button "Start Level" at bounding box center [439, 116] width 183 height 32
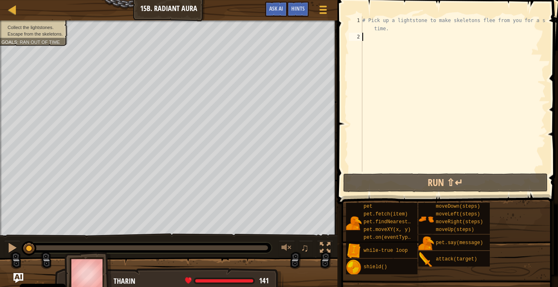
click at [385, 45] on div "# Pick up a lightstone to make skeletons flee from you for a short time." at bounding box center [453, 106] width 185 height 180
type textarea "h"
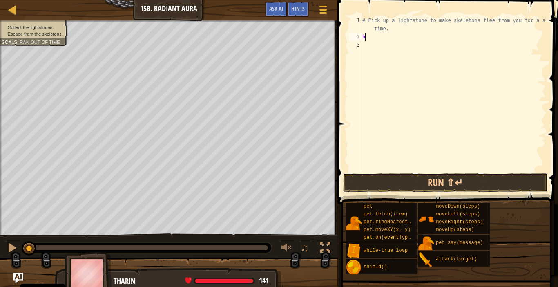
click at [380, 38] on div "# Pick up a lightstone to make skeletons flee from you for a short time. h" at bounding box center [453, 106] width 185 height 180
type textarea "w"
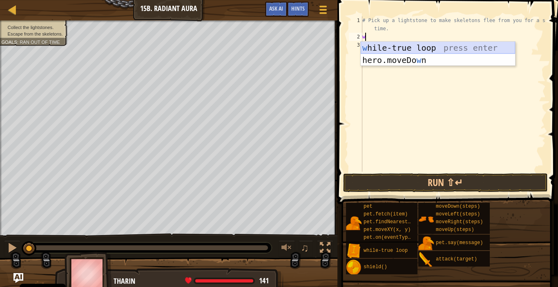
click at [389, 47] on div "w [PERSON_NAME]-true loop press enter hero.moveDo w n press enter" at bounding box center [438, 66] width 154 height 49
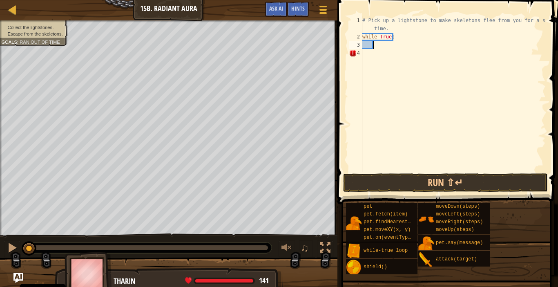
type textarea "h"
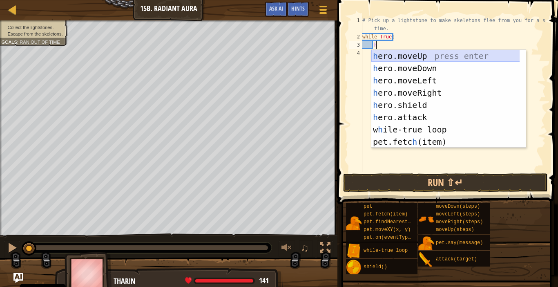
click at [395, 53] on div "h ero.moveUp press enter h ero.moveDown press enter h ero.moveLeft press enter …" at bounding box center [448, 111] width 154 height 123
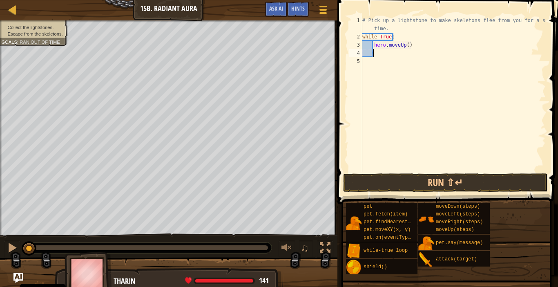
type textarea "h"
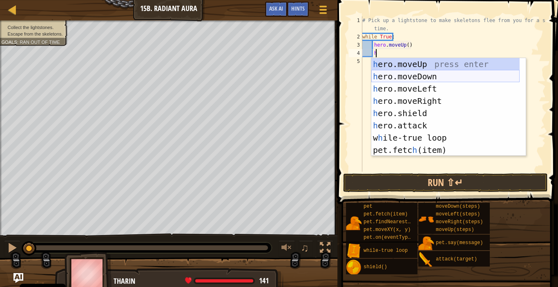
click at [399, 75] on div "h ero.moveUp press enter h ero.moveDown press enter h ero.moveLeft press enter …" at bounding box center [445, 119] width 148 height 123
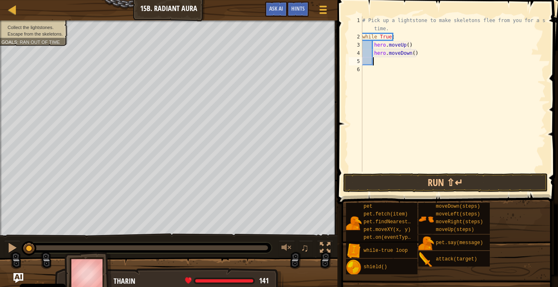
type textarea "h"
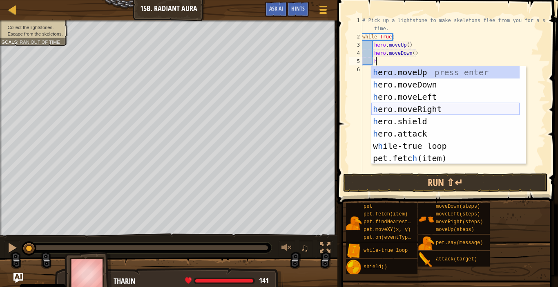
click at [403, 105] on div "h ero.moveUp press enter h ero.moveDown press enter h ero.moveLeft press enter …" at bounding box center [445, 127] width 148 height 123
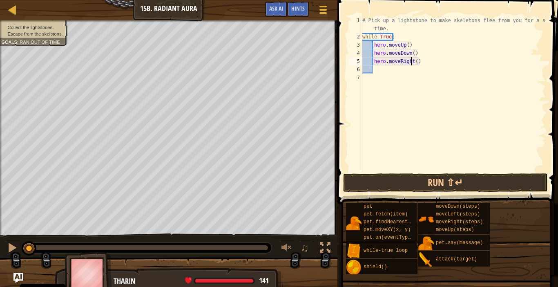
drag, startPoint x: 411, startPoint y: 63, endPoint x: 413, endPoint y: 67, distance: 4.6
click at [411, 63] on div "# Pick up a lightstone to make skeletons flee from you for a short time. while …" at bounding box center [453, 106] width 185 height 180
click at [413, 62] on div "# Pick up a lightstone to make skeletons flee from you for a short time. while …" at bounding box center [453, 106] width 185 height 180
type textarea "hero.moveRight(2)"
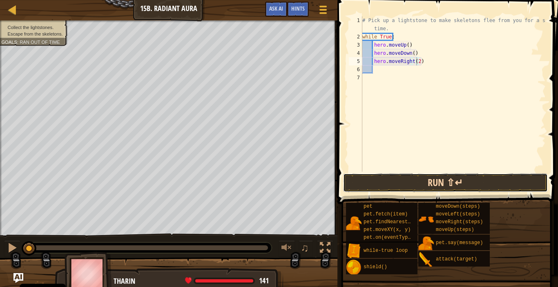
click at [369, 181] on button "Run ⇧↵" at bounding box center [445, 182] width 205 height 19
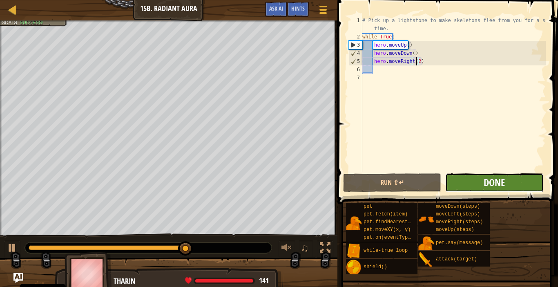
click at [485, 183] on span "Done" at bounding box center [494, 182] width 21 height 13
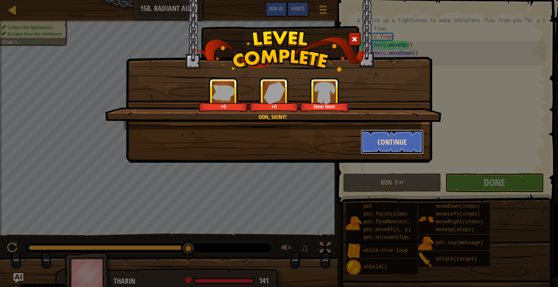
click at [399, 149] on button "Continue" at bounding box center [392, 142] width 63 height 25
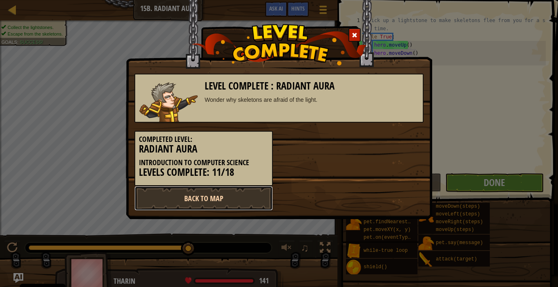
click at [259, 200] on link "Back to Map" at bounding box center [203, 198] width 139 height 25
